Goal: Transaction & Acquisition: Purchase product/service

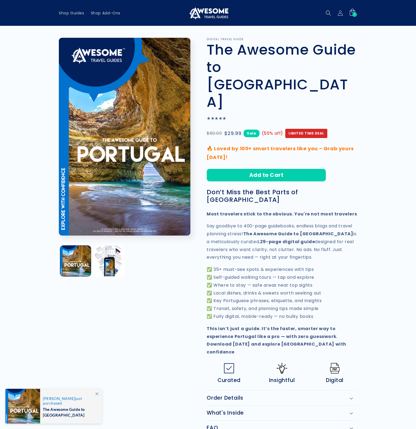
click at [355, 14] on div "1 1 item" at bounding box center [355, 14] width 5 height 5
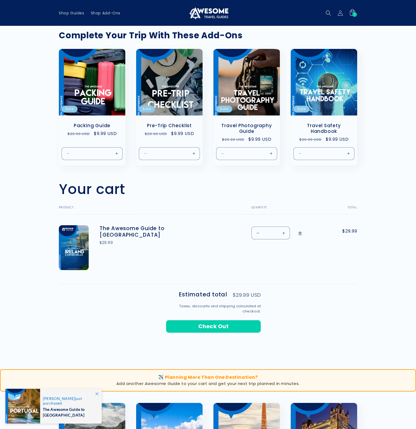
click at [302, 235] on link "Remove The Awesome Guide to Ireland" at bounding box center [301, 233] width 10 height 14
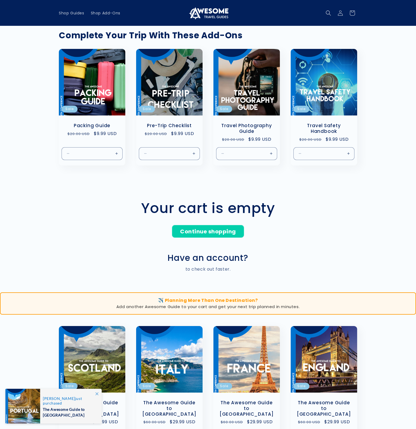
click at [97, 394] on icon at bounding box center [97, 393] width 3 height 3
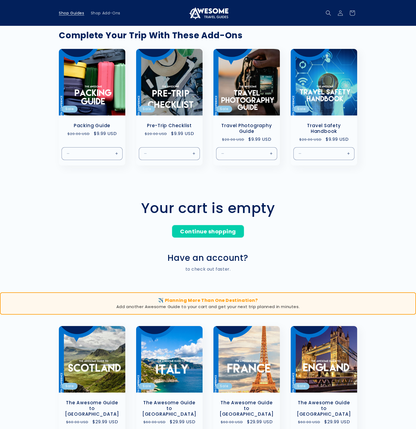
click at [83, 12] on span "Shop Guides" at bounding box center [72, 13] width 26 height 5
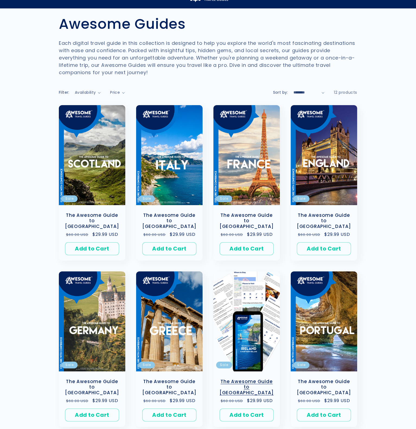
scroll to position [50, 0]
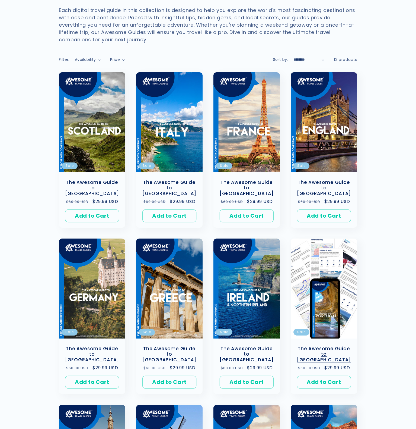
click at [329, 346] on link "The Awesome Guide to [GEOGRAPHIC_DATA]" at bounding box center [324, 354] width 56 height 17
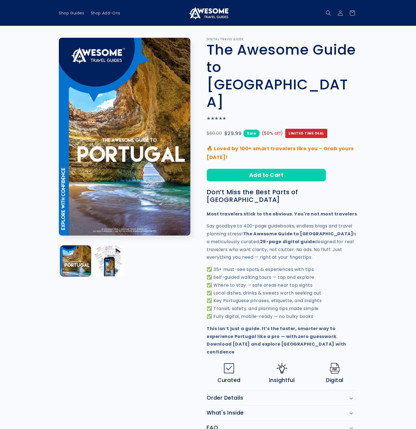
click at [415, 132] on product-info "Skip to product information Open media 1 in modal Open media 2 in modal 1 / of …" at bounding box center [208, 244] width 416 height 436
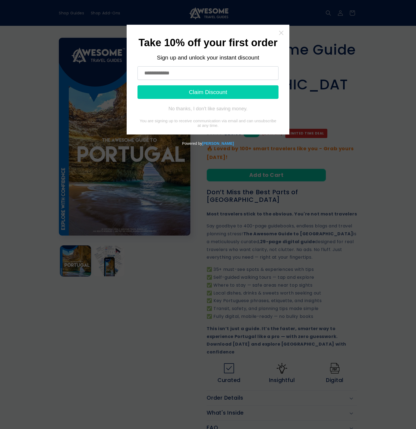
click at [282, 31] on icon "Close widget" at bounding box center [281, 32] width 5 height 5
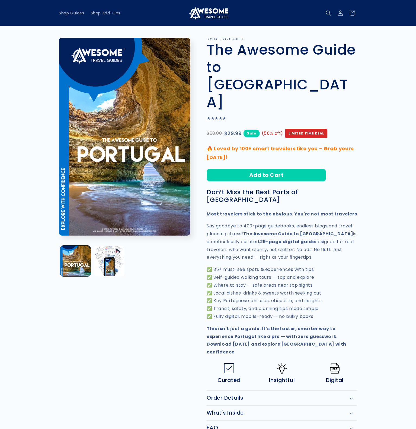
click at [329, 74] on h1 "The Awesome Guide to [GEOGRAPHIC_DATA]" at bounding box center [282, 76] width 151 height 70
click at [355, 71] on h1 "The Awesome Guide to [GEOGRAPHIC_DATA]" at bounding box center [282, 76] width 151 height 70
